Goal: Information Seeking & Learning: Compare options

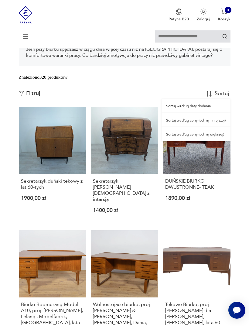
click at [208, 127] on div "Sortuj według ceny (od najmniejszej)" at bounding box center [196, 120] width 69 height 14
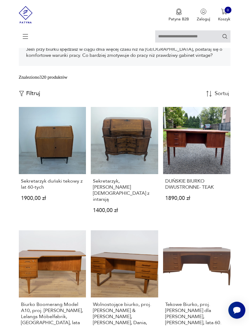
click at [38, 107] on div "Znaleziono 320 produktów Filtruj Sortuj według ceny (od najmniejszej) Sortuj we…" at bounding box center [125, 90] width 212 height 33
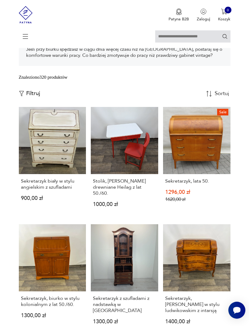
click at [38, 97] on p "Filtruj" at bounding box center [33, 93] width 14 height 7
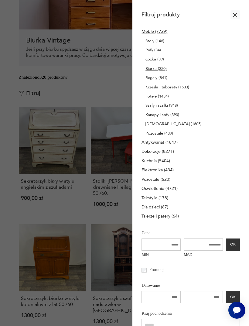
type input "*"
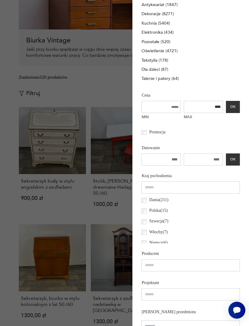
scroll to position [127, 0]
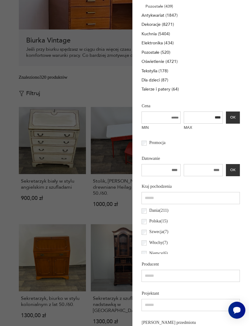
type input "****"
click at [231, 176] on button "OK" at bounding box center [233, 170] width 14 height 12
click at [232, 124] on button "OK" at bounding box center [233, 117] width 14 height 12
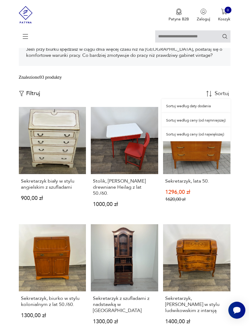
click at [217, 141] on div "Sortuj według ceny (od największej)" at bounding box center [196, 134] width 69 height 14
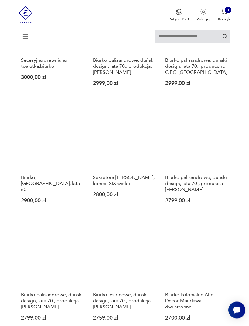
scroll to position [232, 0]
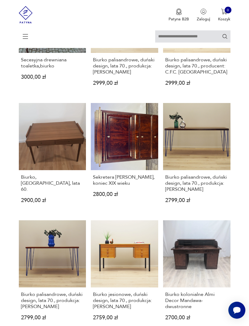
click at [82, 180] on link "Biurko, Włochy, lata 60. 2900,00 zł" at bounding box center [52, 157] width 67 height 109
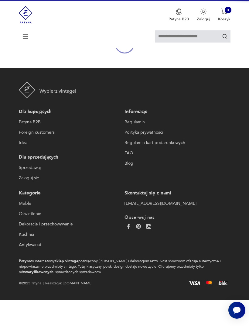
scroll to position [53, 0]
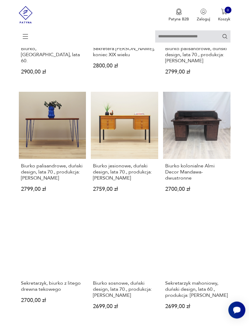
scroll to position [361, 0]
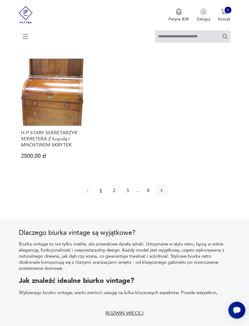
click at [165, 193] on icon "button" at bounding box center [162, 190] width 6 height 6
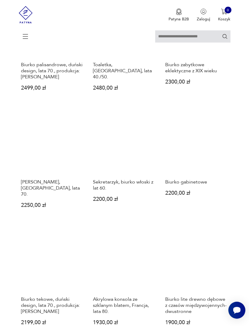
scroll to position [228, 0]
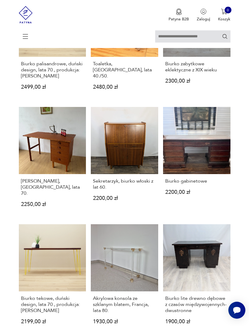
click at [77, 196] on h3 "Biurko, Skandynawia, lata 70." at bounding box center [52, 187] width 63 height 18
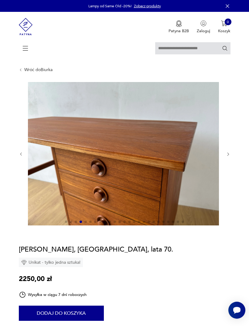
click at [24, 72] on div "Wróć do Biurka" at bounding box center [36, 69] width 34 height 5
click at [42, 72] on link "Wróć do Biurka" at bounding box center [38, 69] width 28 height 5
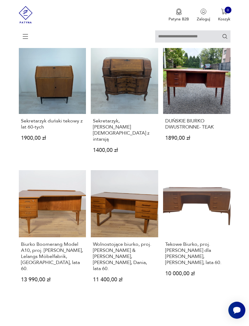
scroll to position [157, 0]
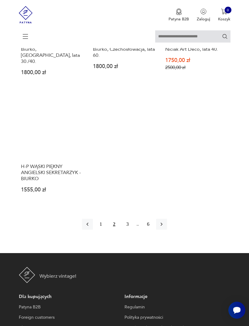
scroll to position [719, 0]
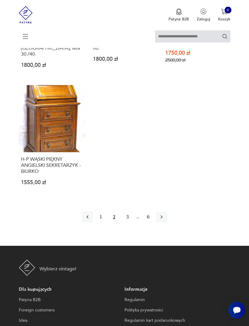
click at [165, 220] on icon "button" at bounding box center [162, 217] width 6 height 6
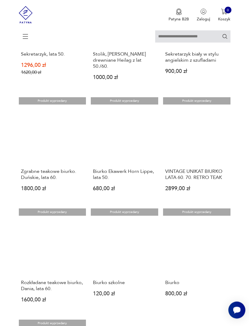
scroll to position [480, 0]
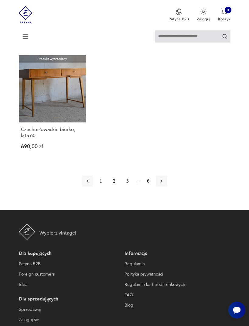
click at [165, 184] on icon "button" at bounding box center [162, 181] width 6 height 6
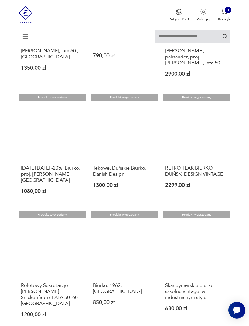
scroll to position [247, 0]
